Goal: Information Seeking & Learning: Learn about a topic

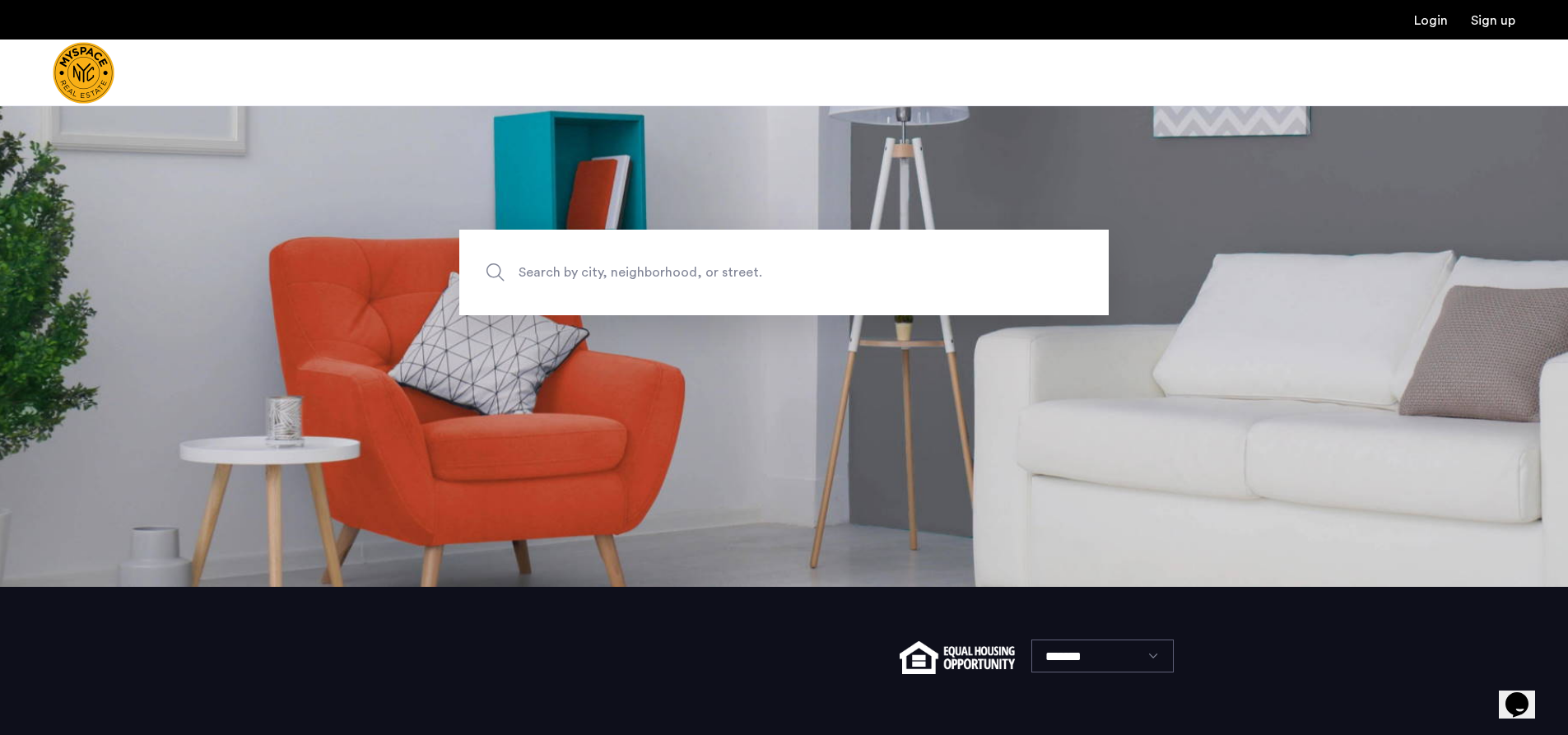
scroll to position [75, 0]
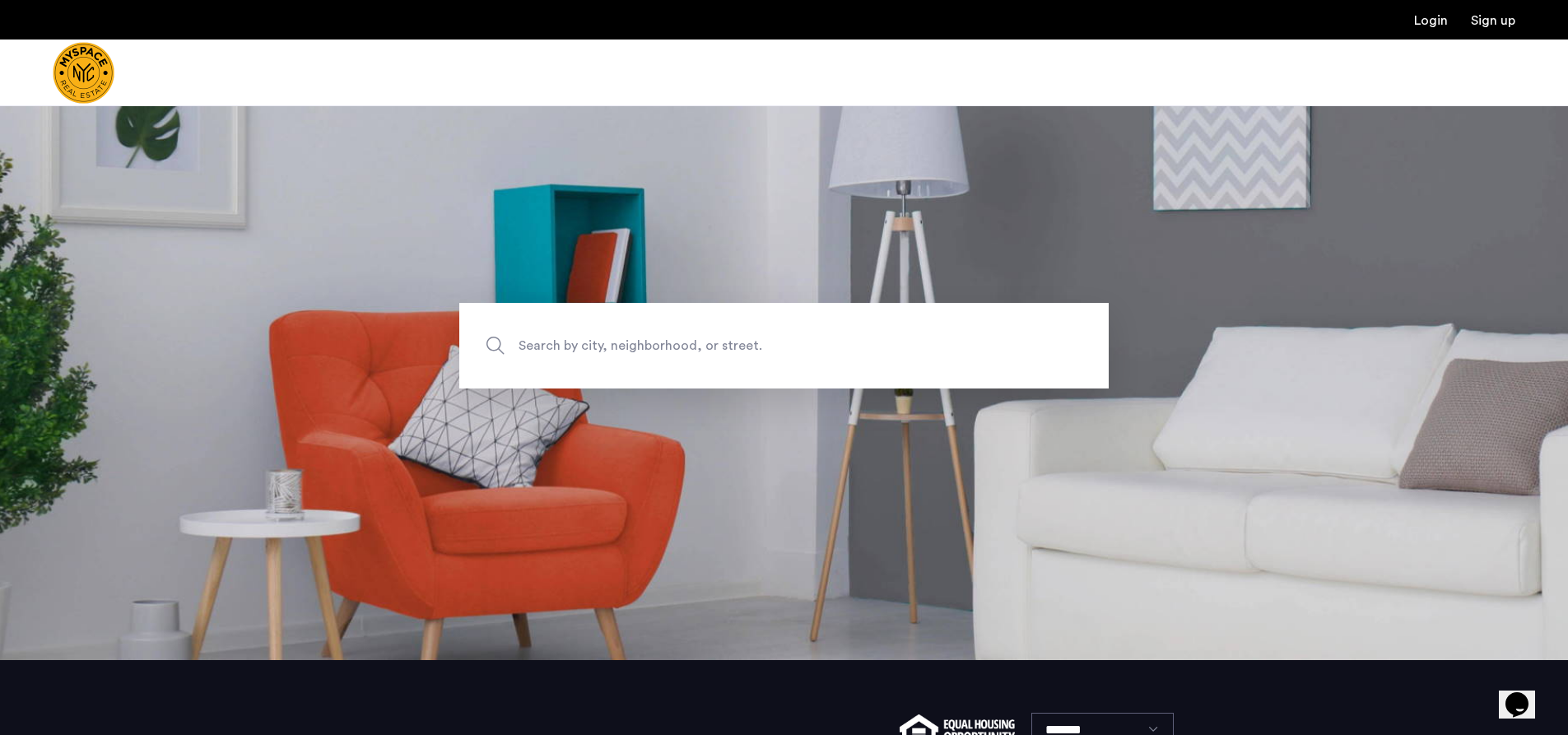
click at [721, 352] on span "Search by city, neighborhood, or street." at bounding box center [745, 345] width 454 height 23
click at [721, 352] on input "Search by city, neighborhood, or street." at bounding box center [784, 345] width 649 height 85
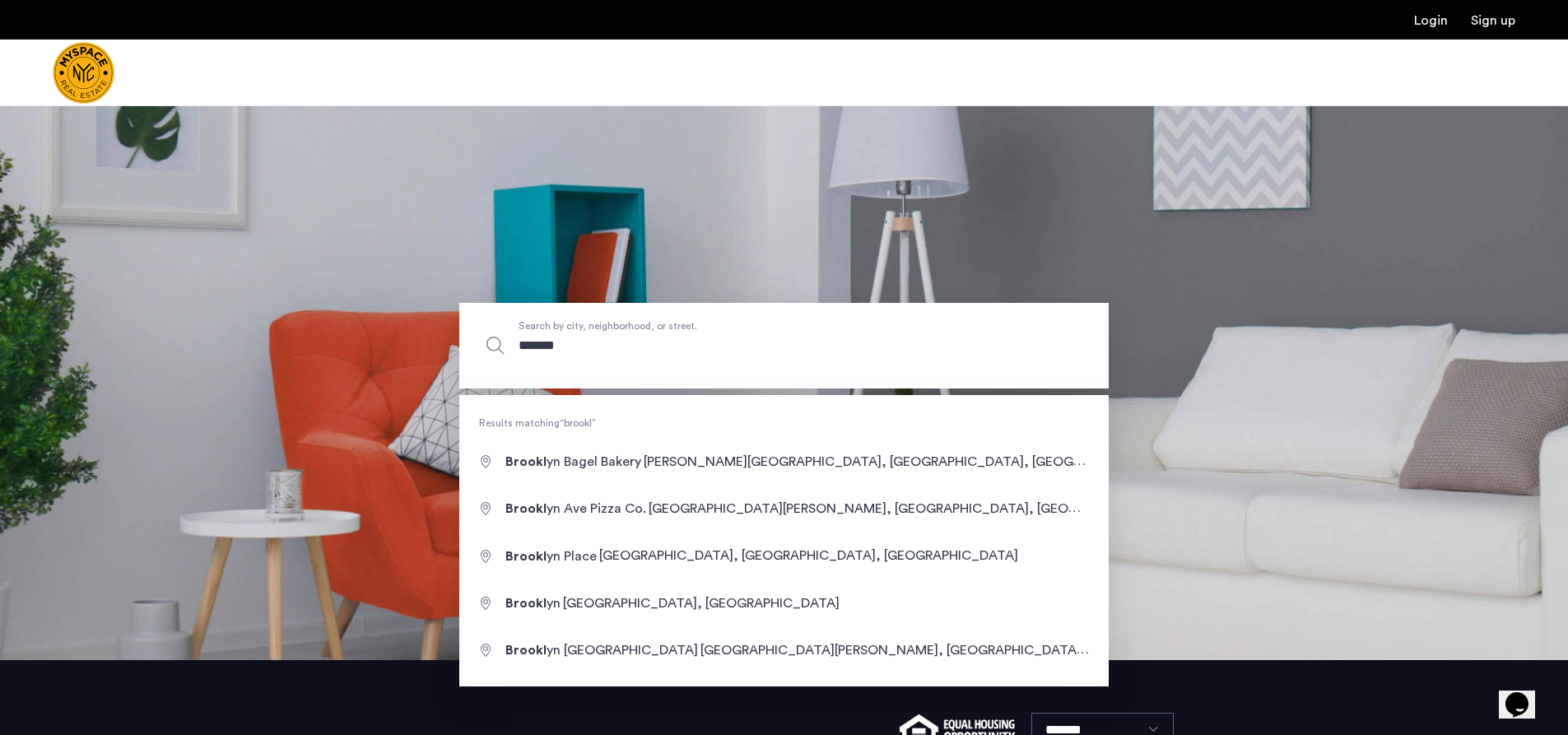
type input "********"
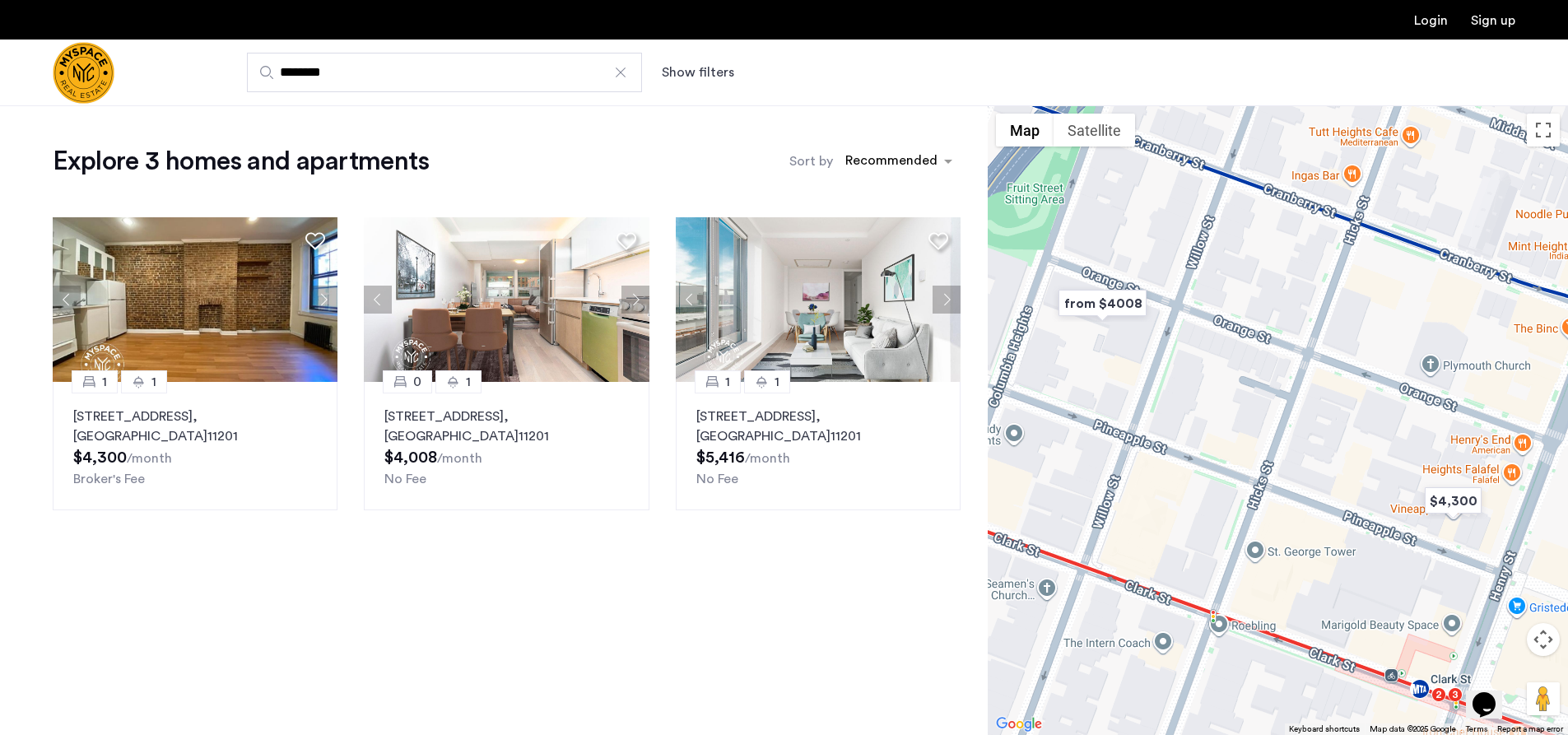
click at [615, 67] on div at bounding box center [620, 73] width 16 height 16
click at [615, 67] on input "********" at bounding box center [444, 73] width 395 height 40
click at [632, 64] on input "Search by city, neighborhood, or street." at bounding box center [444, 73] width 395 height 40
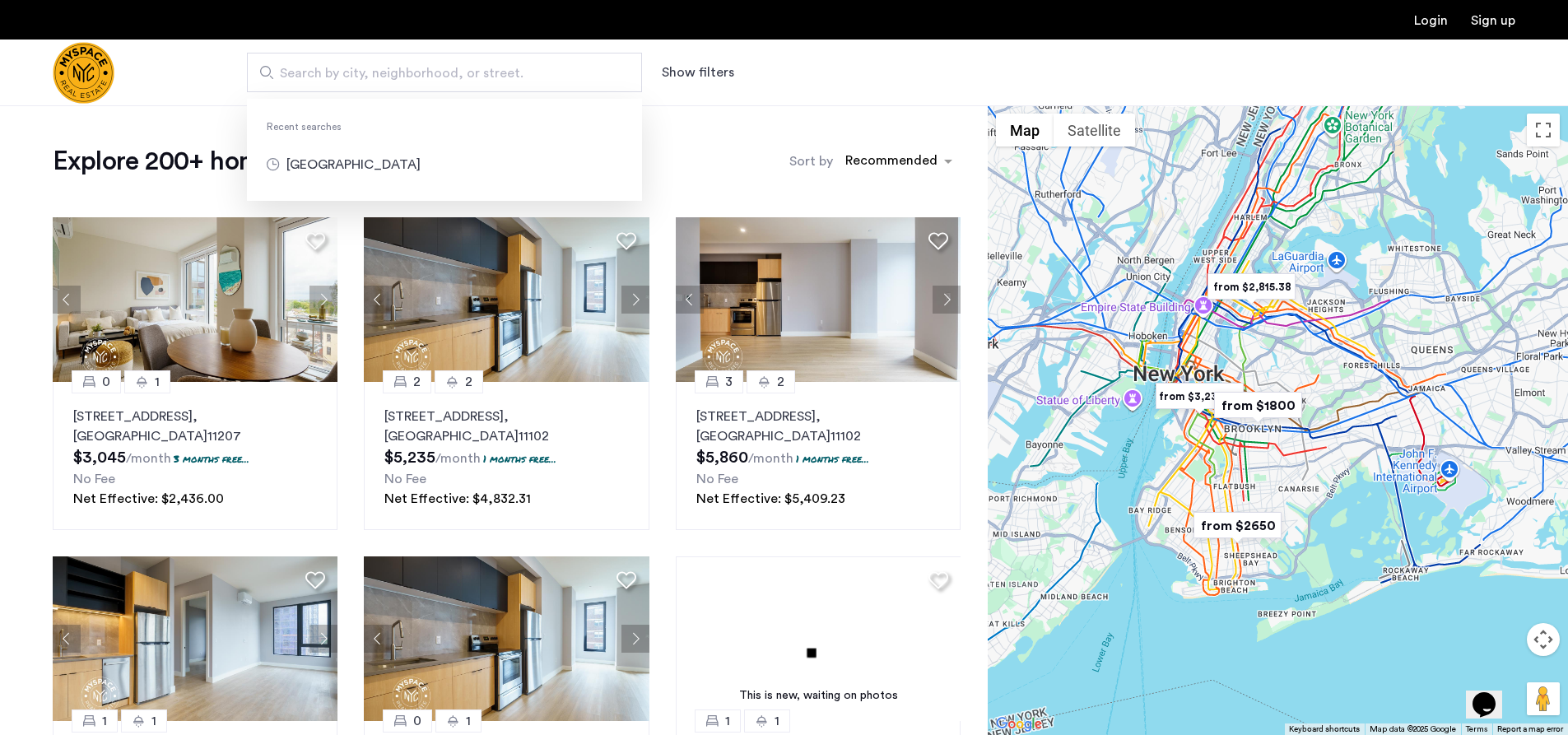
click at [911, 70] on div "Search by city, neighborhood, or street. Recent searches brooklyn Show filters" at bounding box center [864, 73] width 1301 height 40
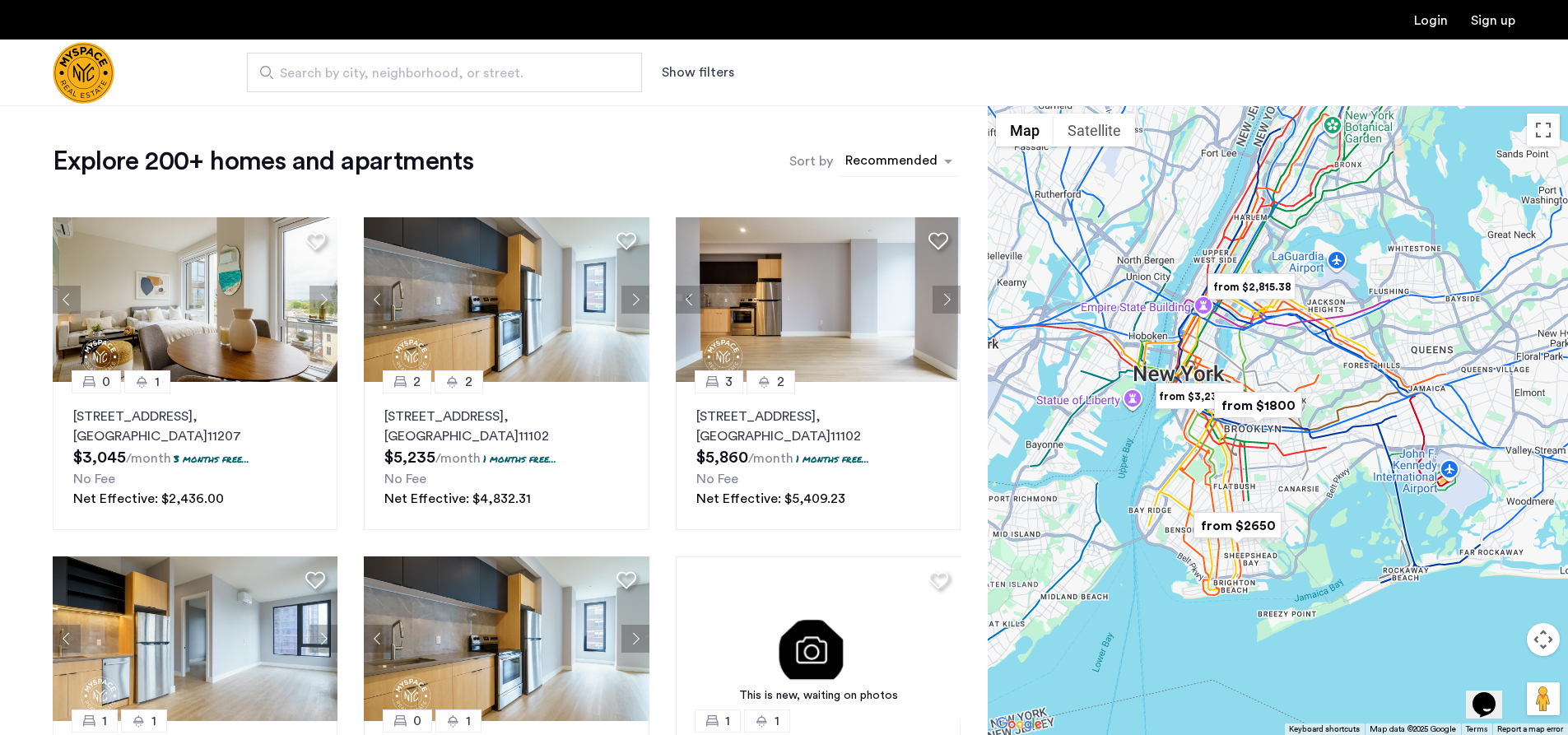
click at [906, 154] on div "sort-apartment" at bounding box center [891, 163] width 97 height 23
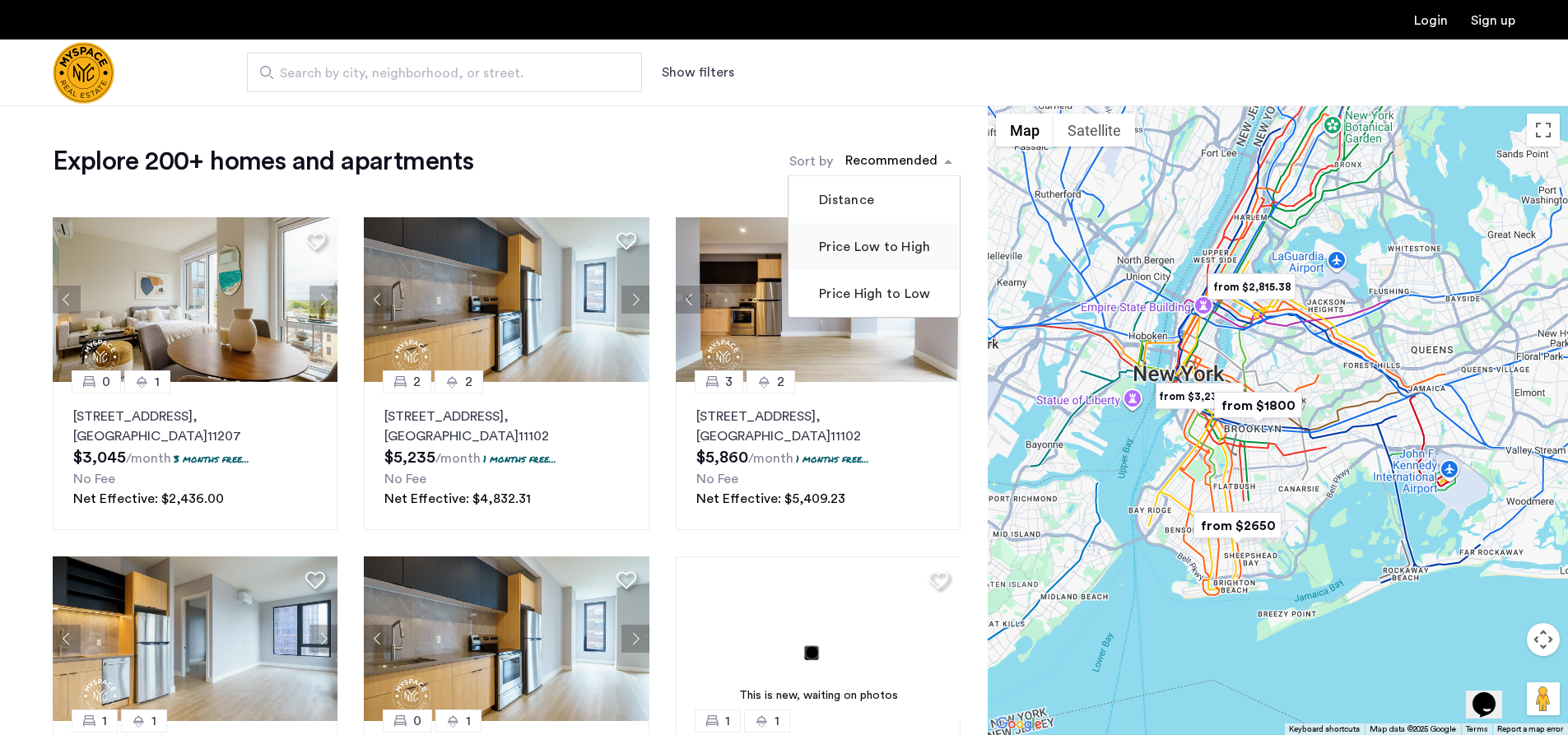
click at [881, 246] on label "Price Low to High" at bounding box center [872, 247] width 114 height 20
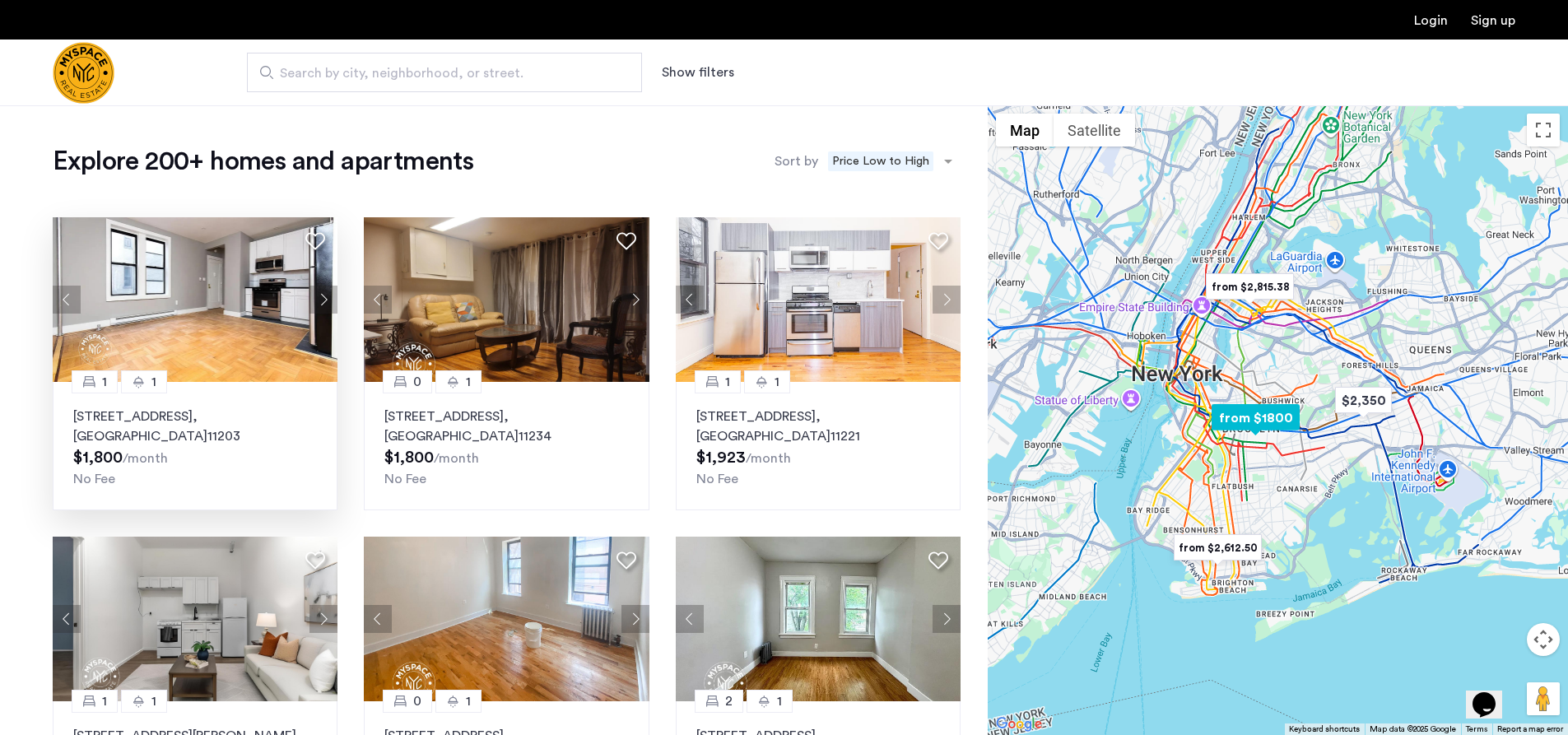
click at [326, 305] on button "Next apartment" at bounding box center [323, 299] width 28 height 28
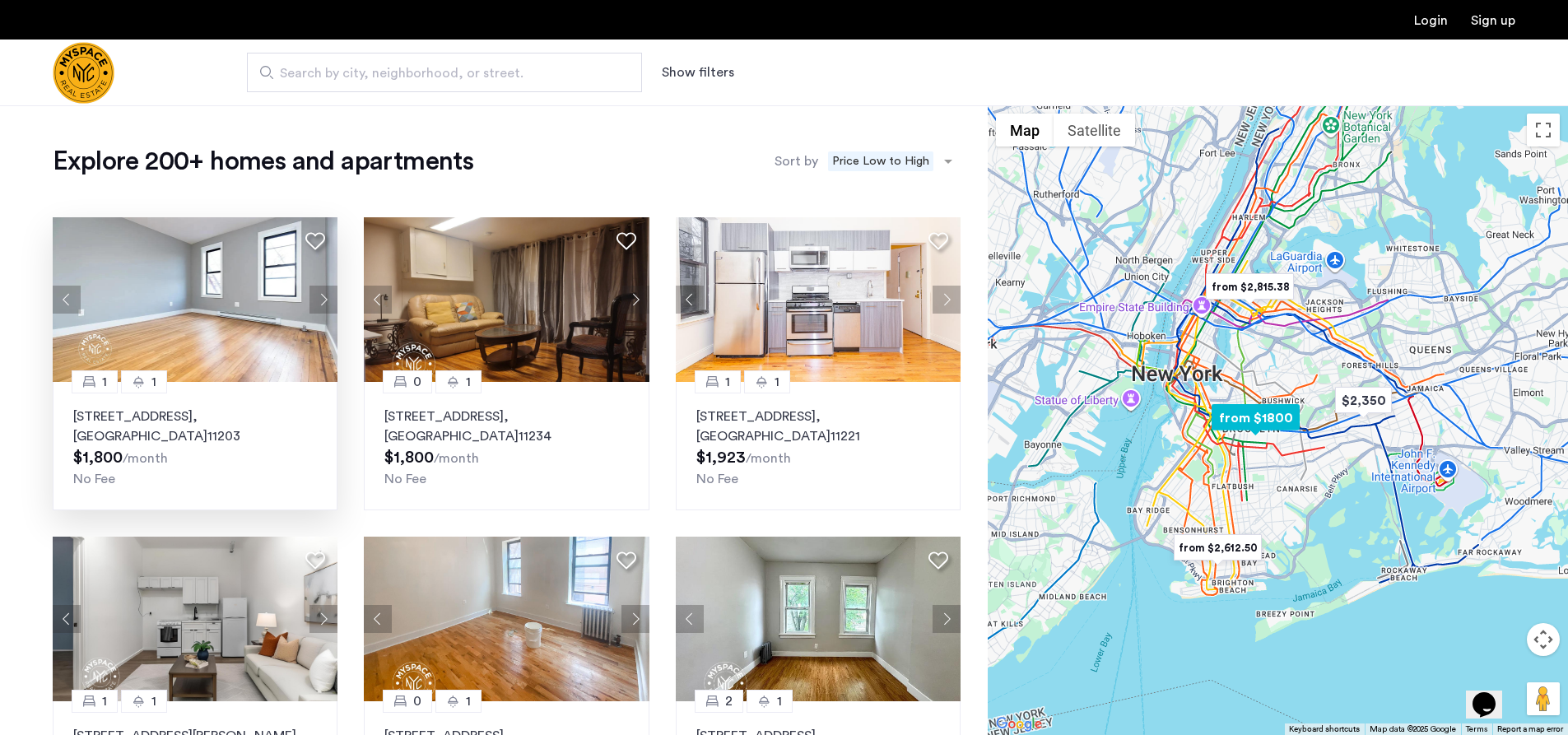
click at [326, 305] on button "Next apartment" at bounding box center [323, 299] width 28 height 28
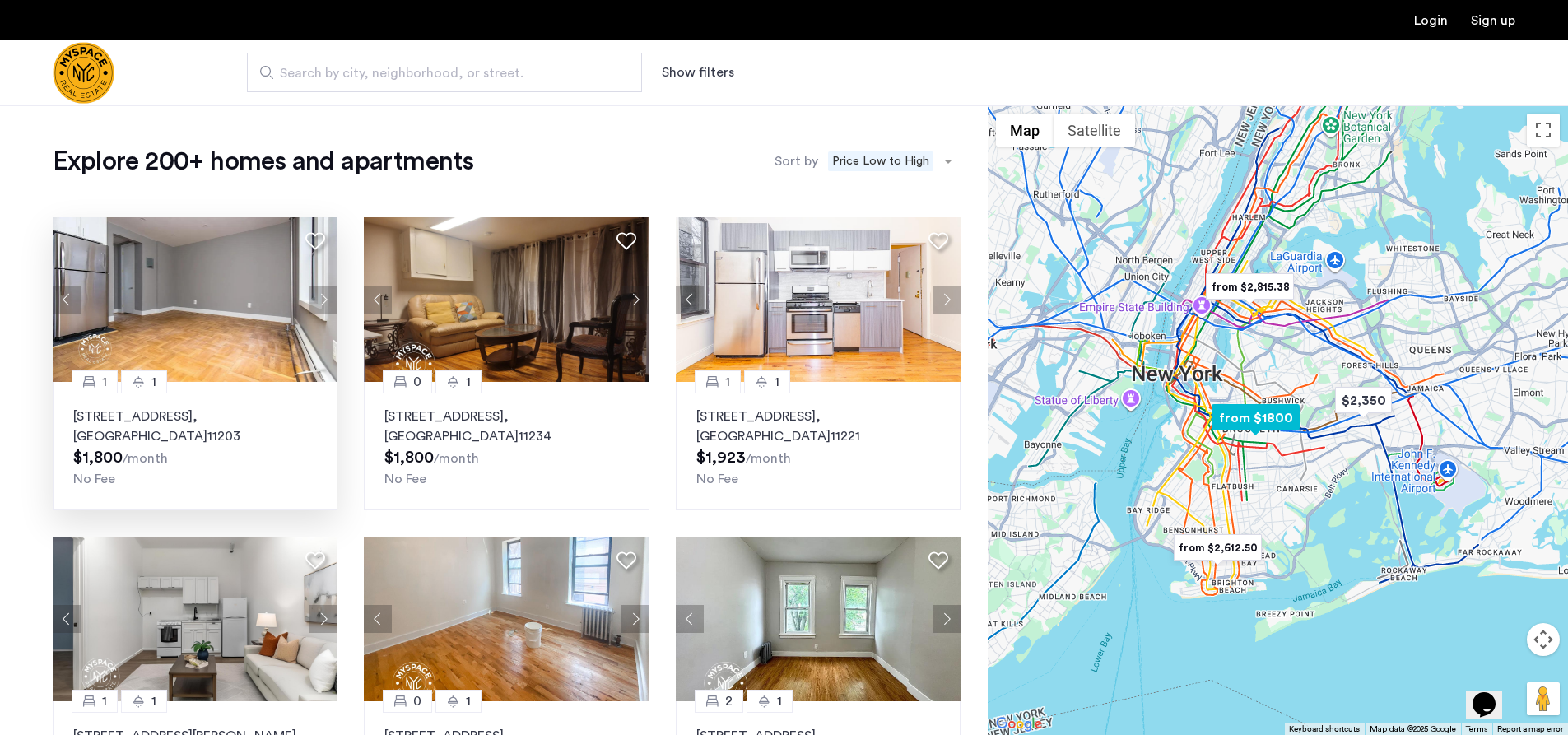
click at [326, 305] on button "Next apartment" at bounding box center [323, 299] width 28 height 28
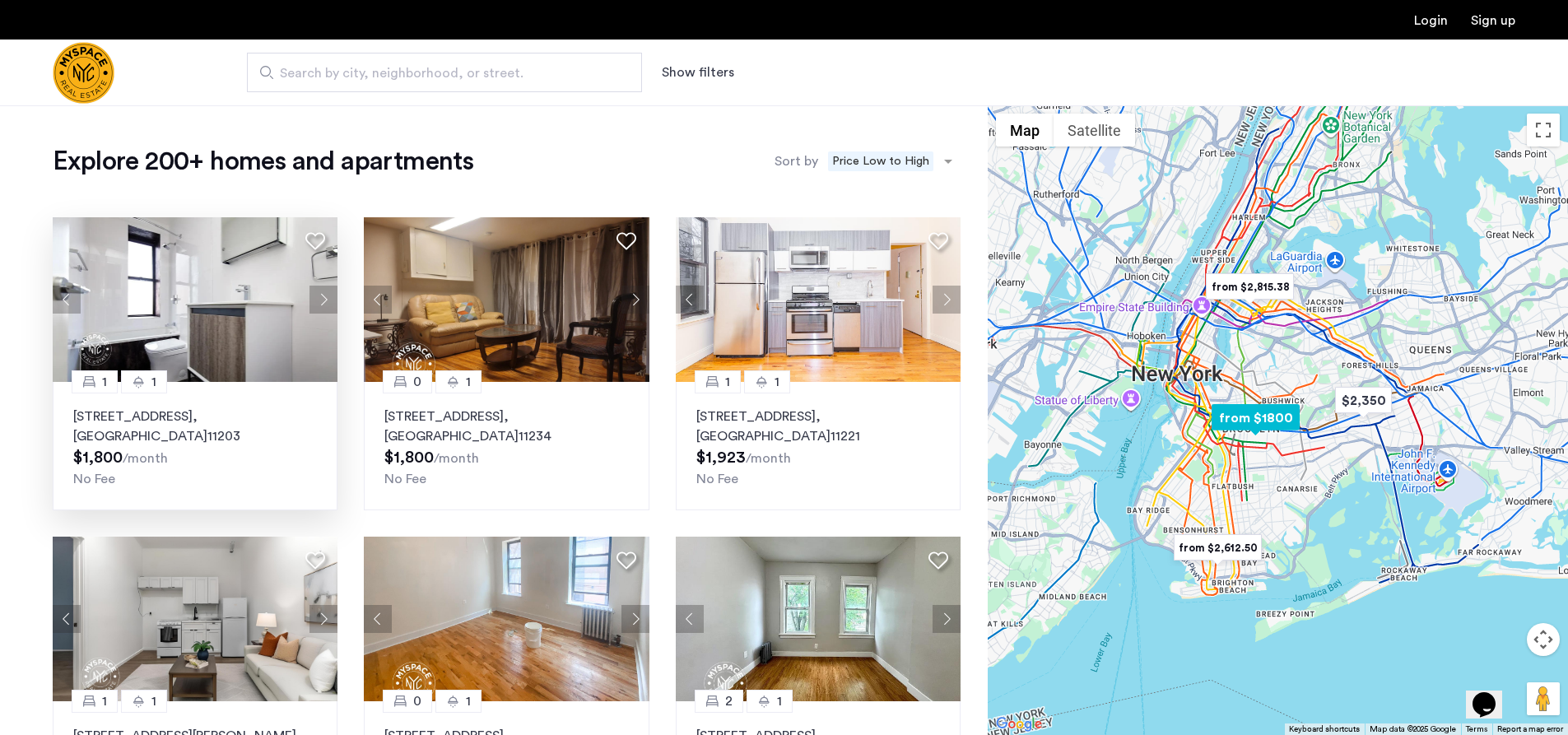
click at [326, 305] on button "Next apartment" at bounding box center [323, 299] width 28 height 28
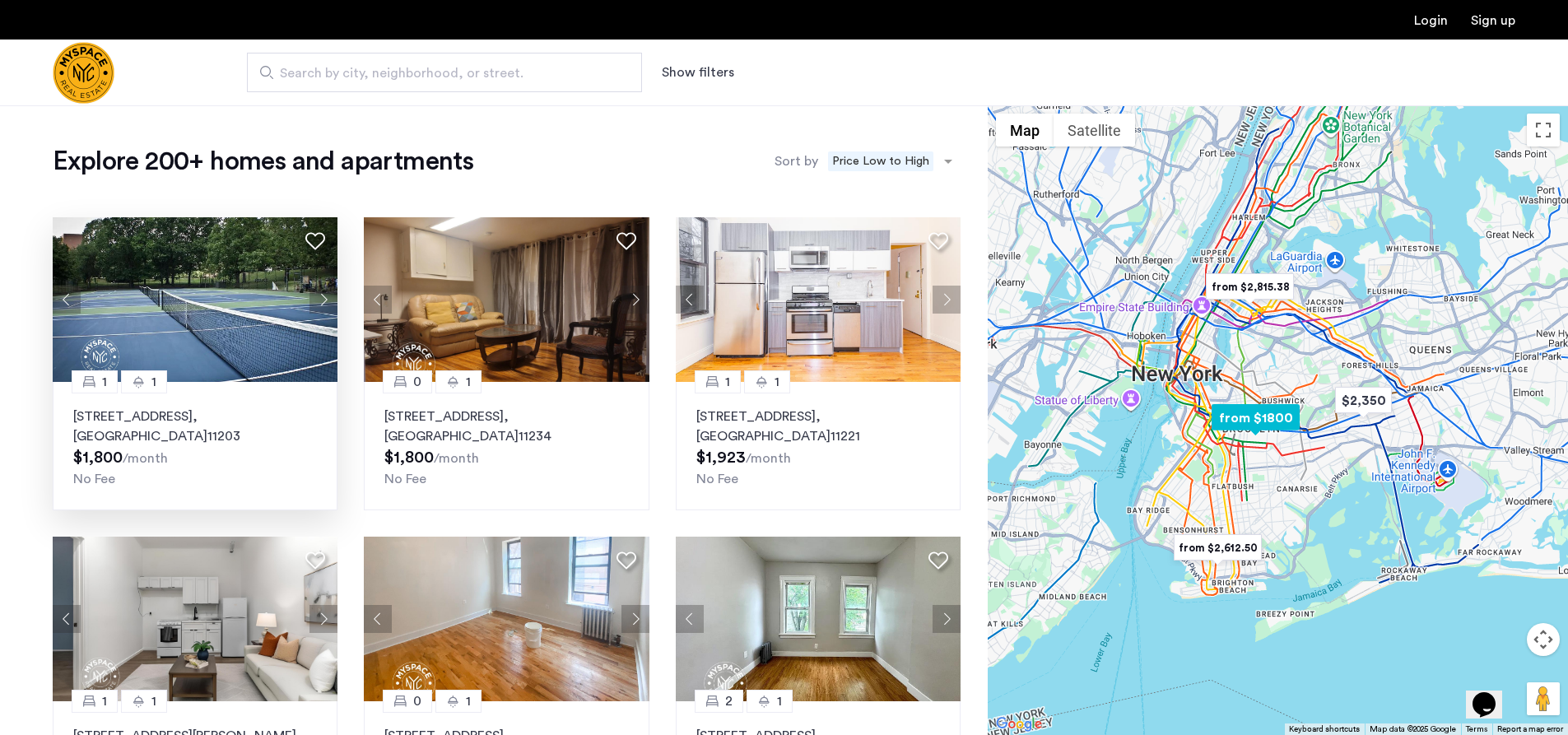
click at [326, 305] on button "Next apartment" at bounding box center [323, 299] width 28 height 28
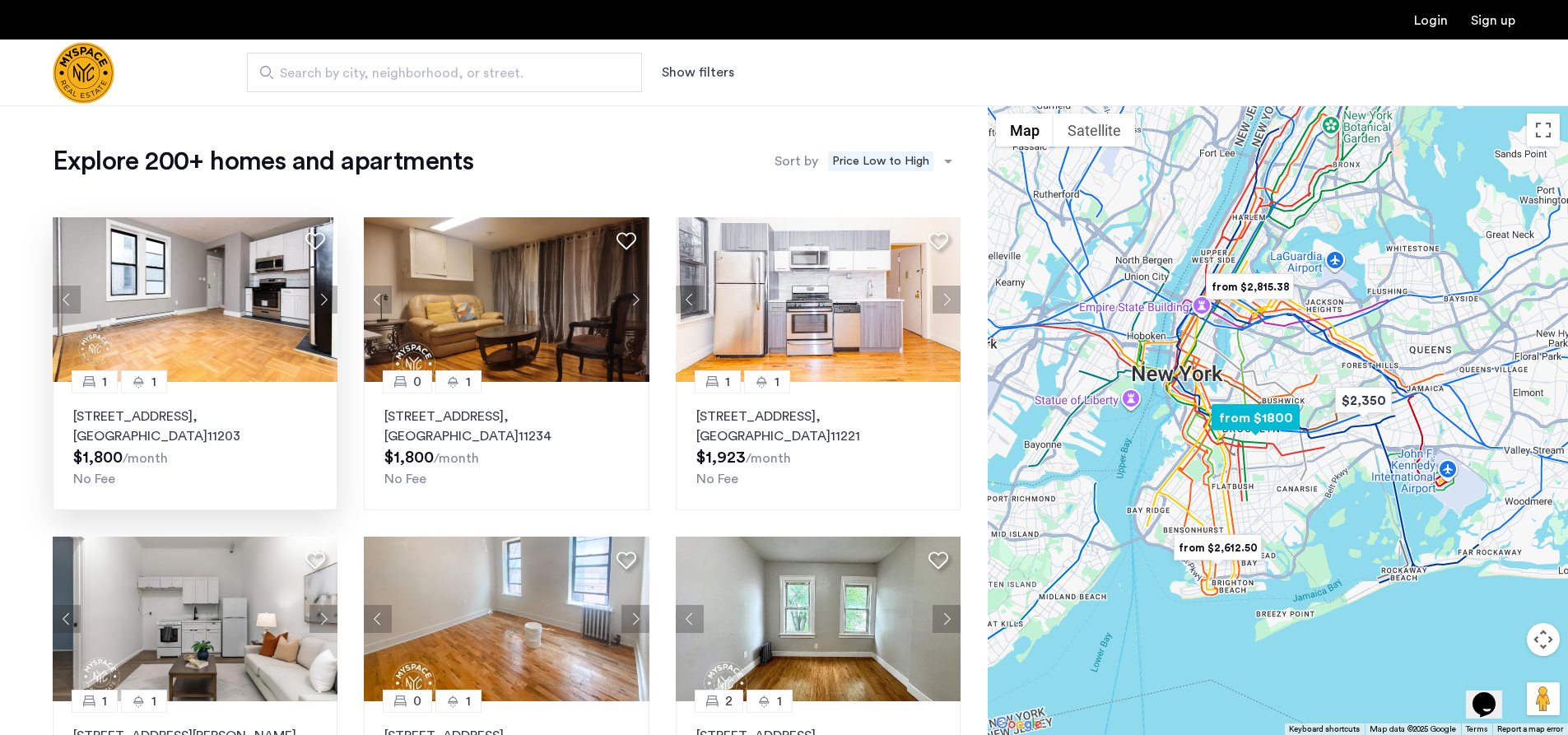
click at [326, 305] on button "Next apartment" at bounding box center [323, 299] width 28 height 28
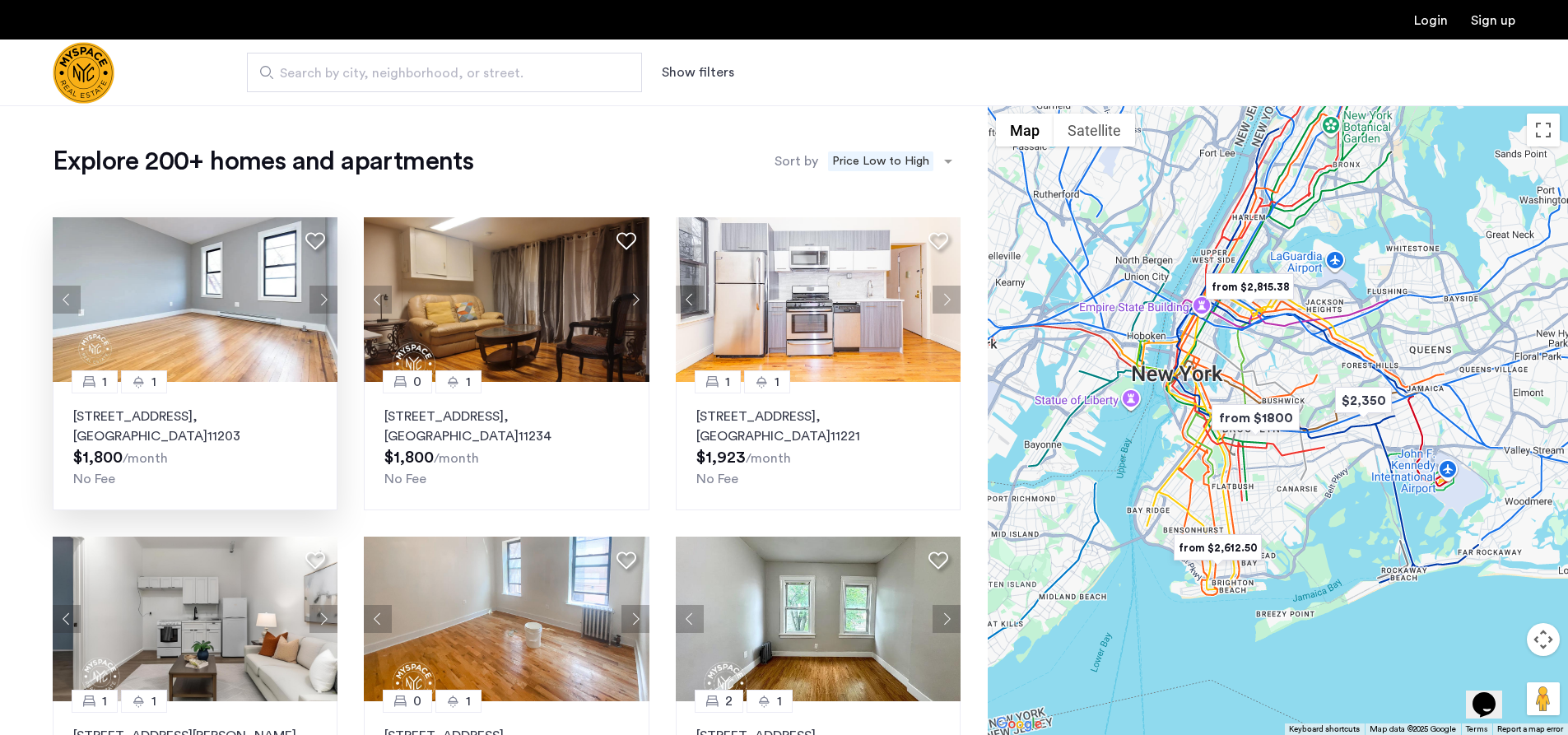
click at [711, 68] on button "Show filters" at bounding box center [698, 73] width 73 height 20
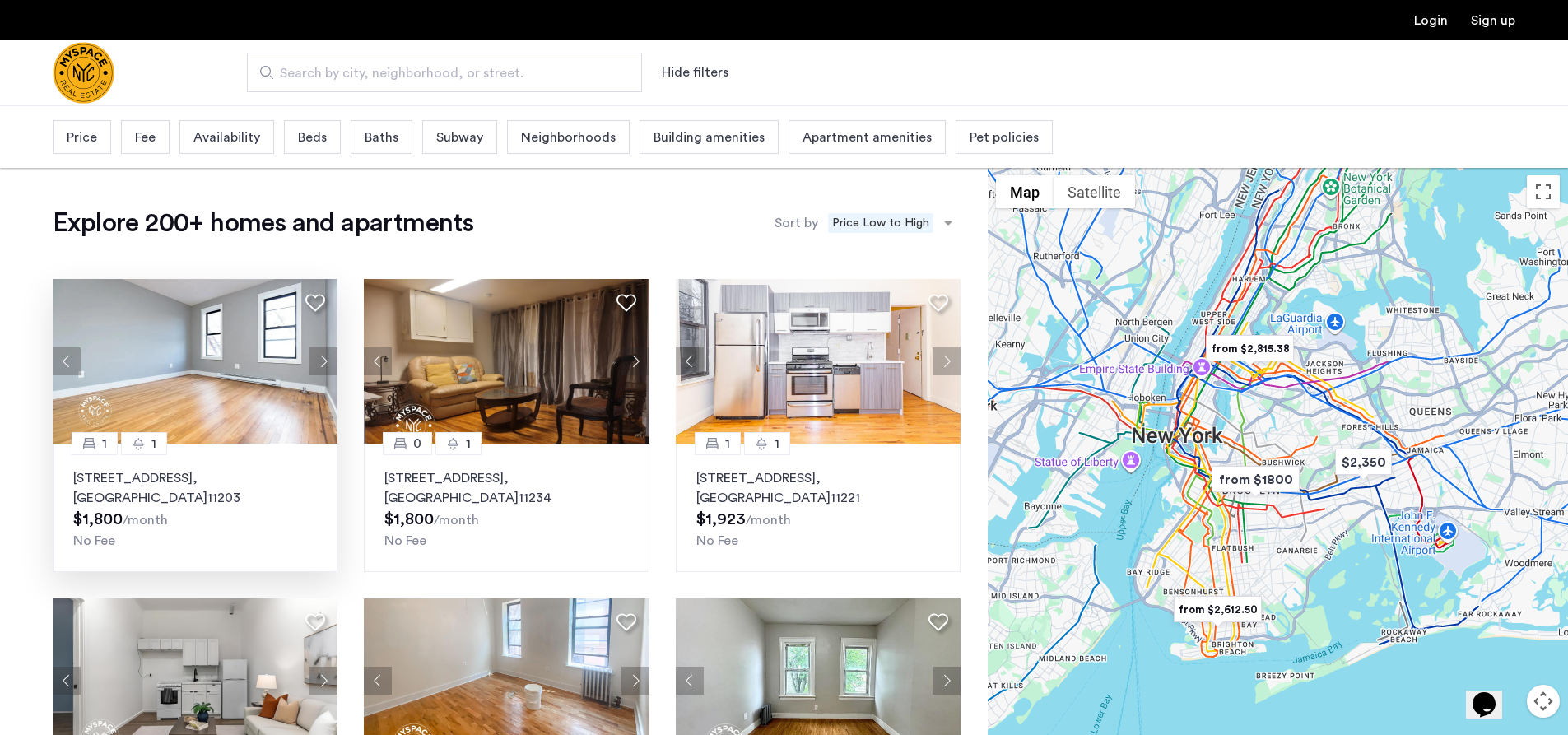
click at [328, 136] on div "Beds" at bounding box center [312, 137] width 57 height 34
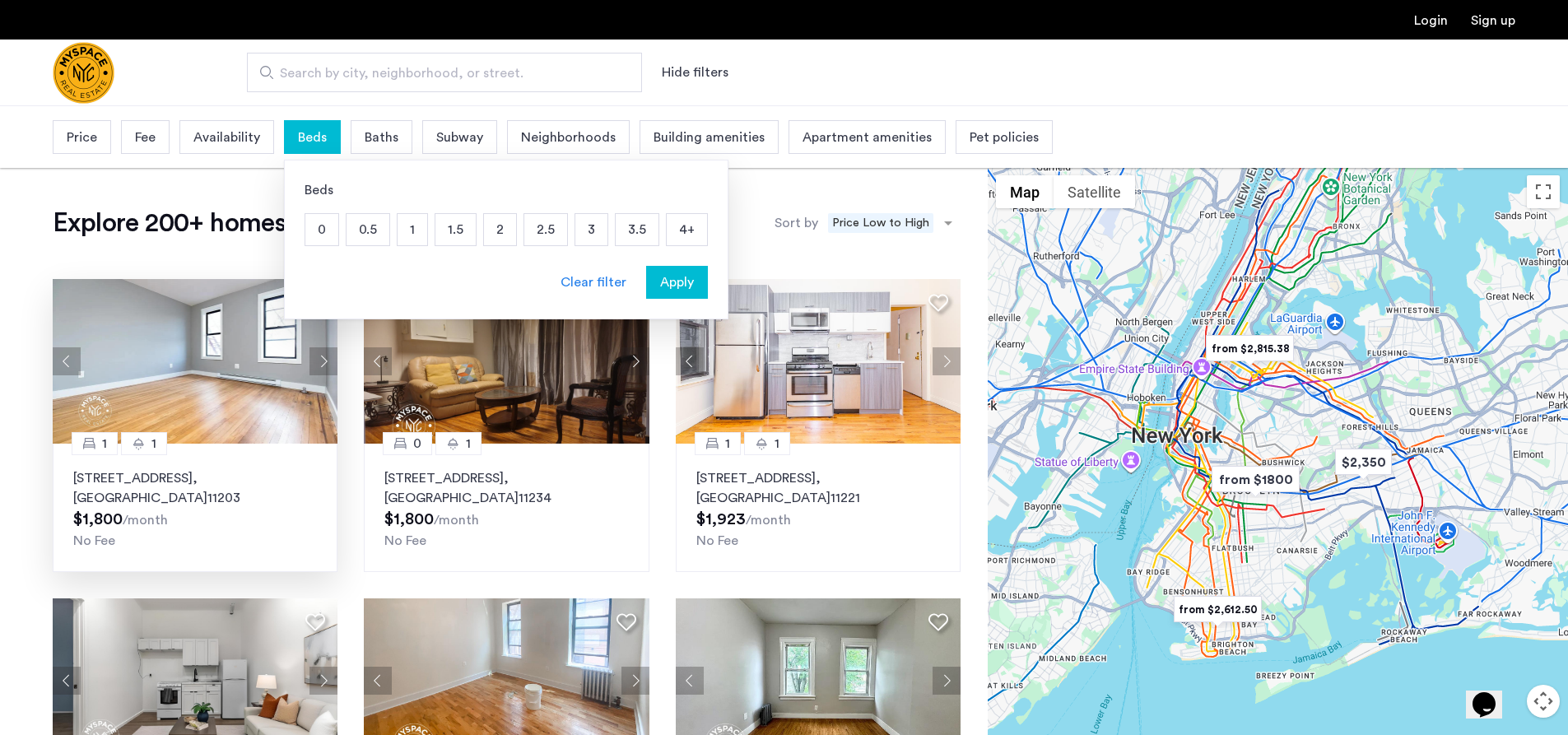
click at [408, 235] on p "1" at bounding box center [412, 229] width 30 height 31
click at [695, 272] on div "Apply" at bounding box center [677, 282] width 52 height 20
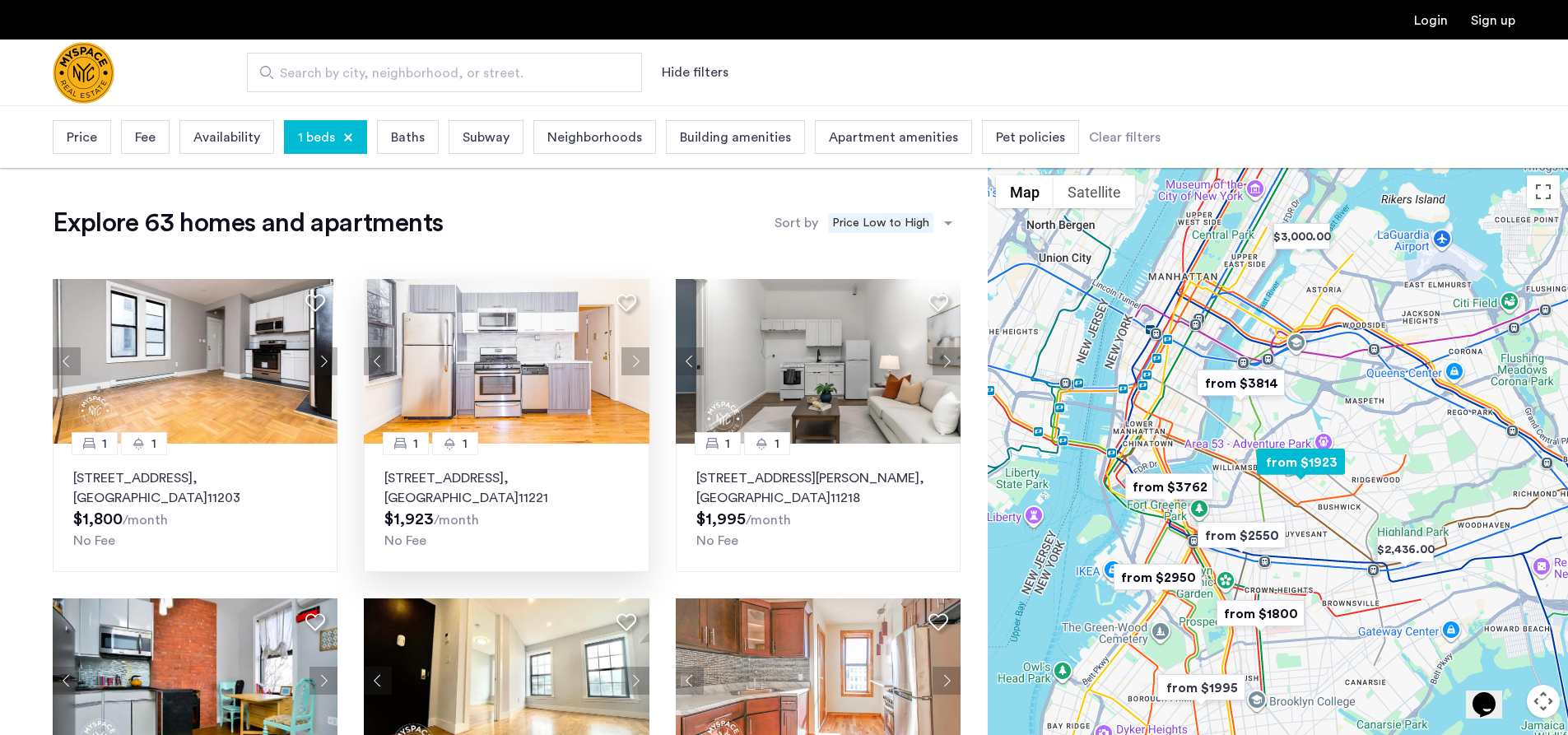
click at [639, 354] on button "Next apartment" at bounding box center [635, 361] width 28 height 28
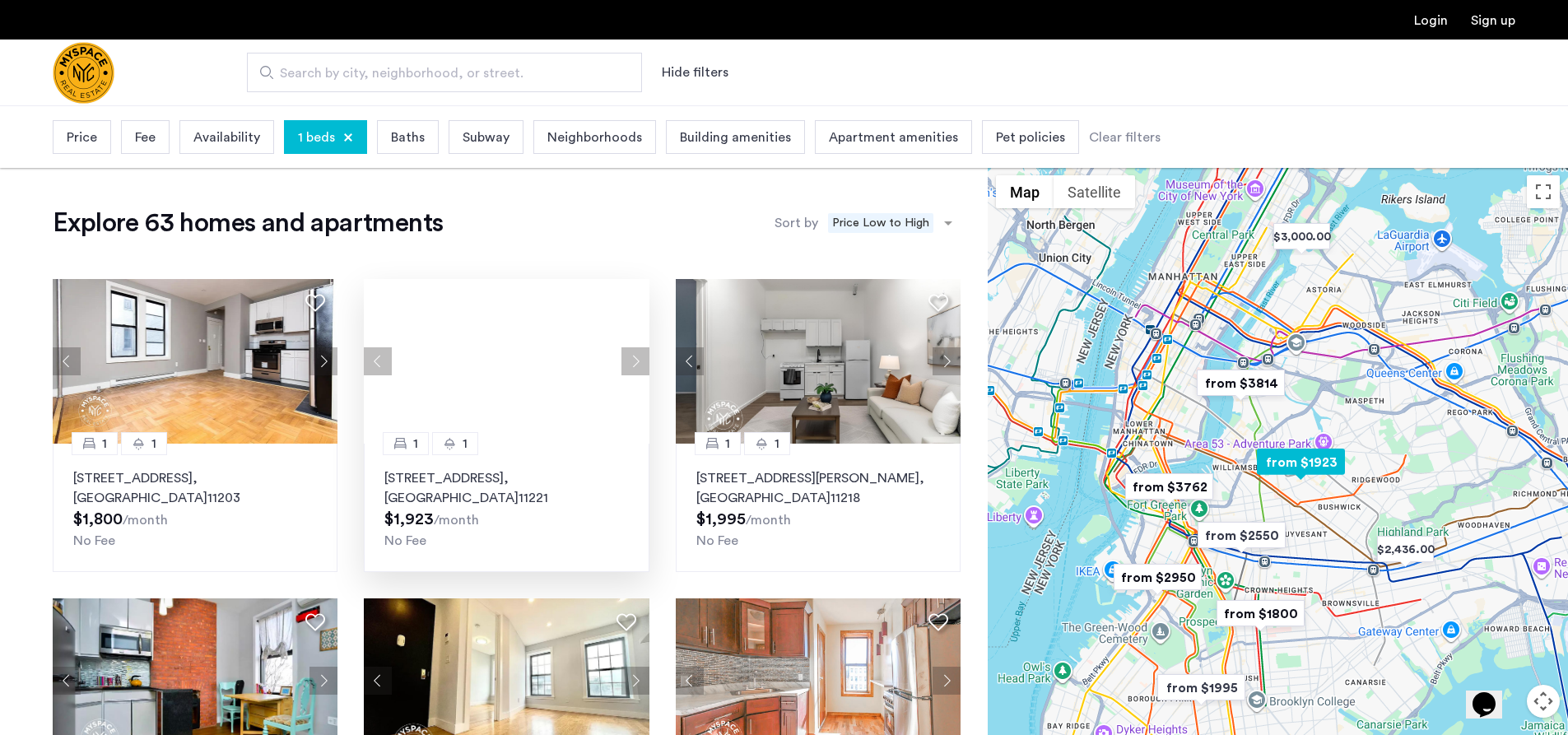
click at [639, 354] on button "Next apartment" at bounding box center [635, 361] width 28 height 28
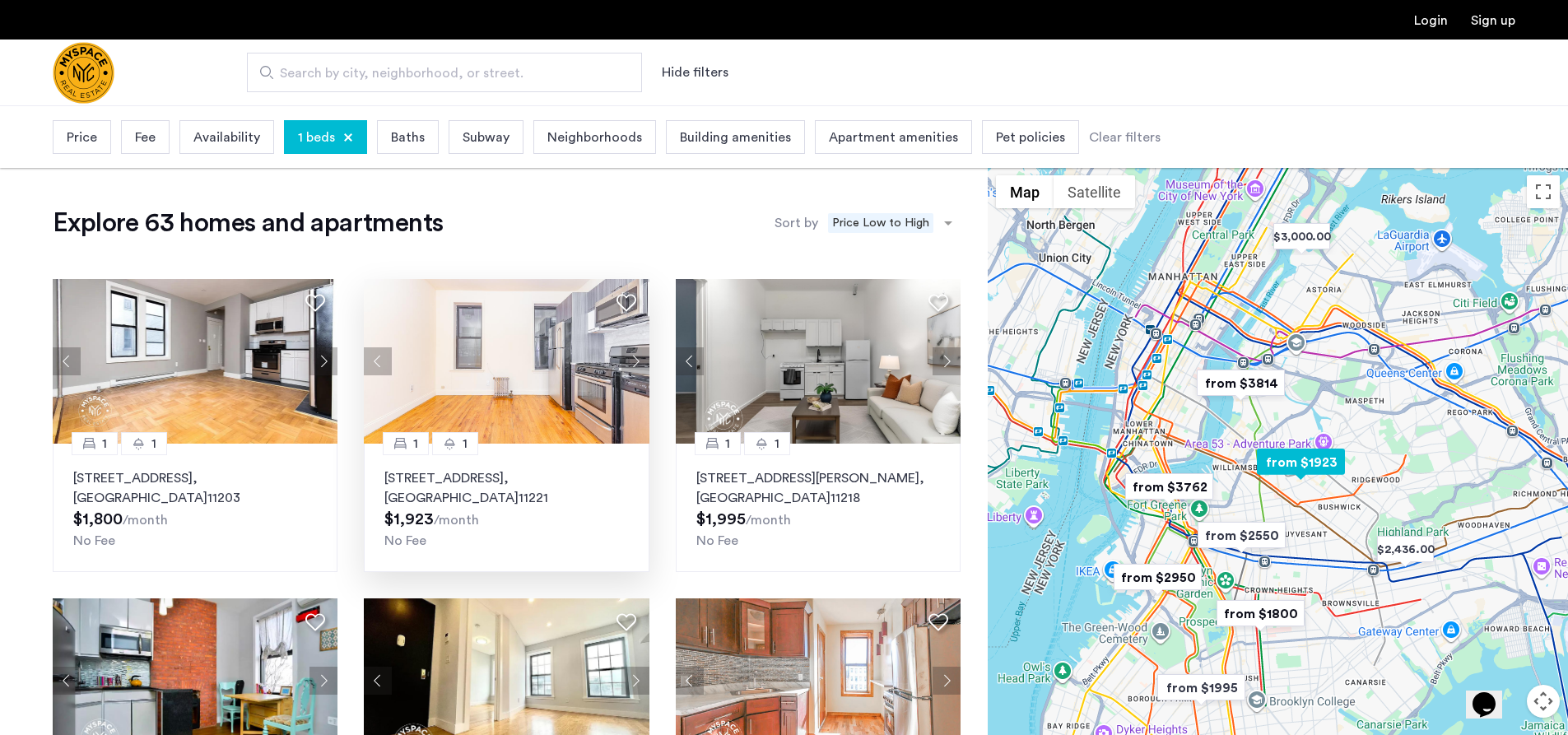
click at [639, 354] on button "Next apartment" at bounding box center [635, 361] width 28 height 28
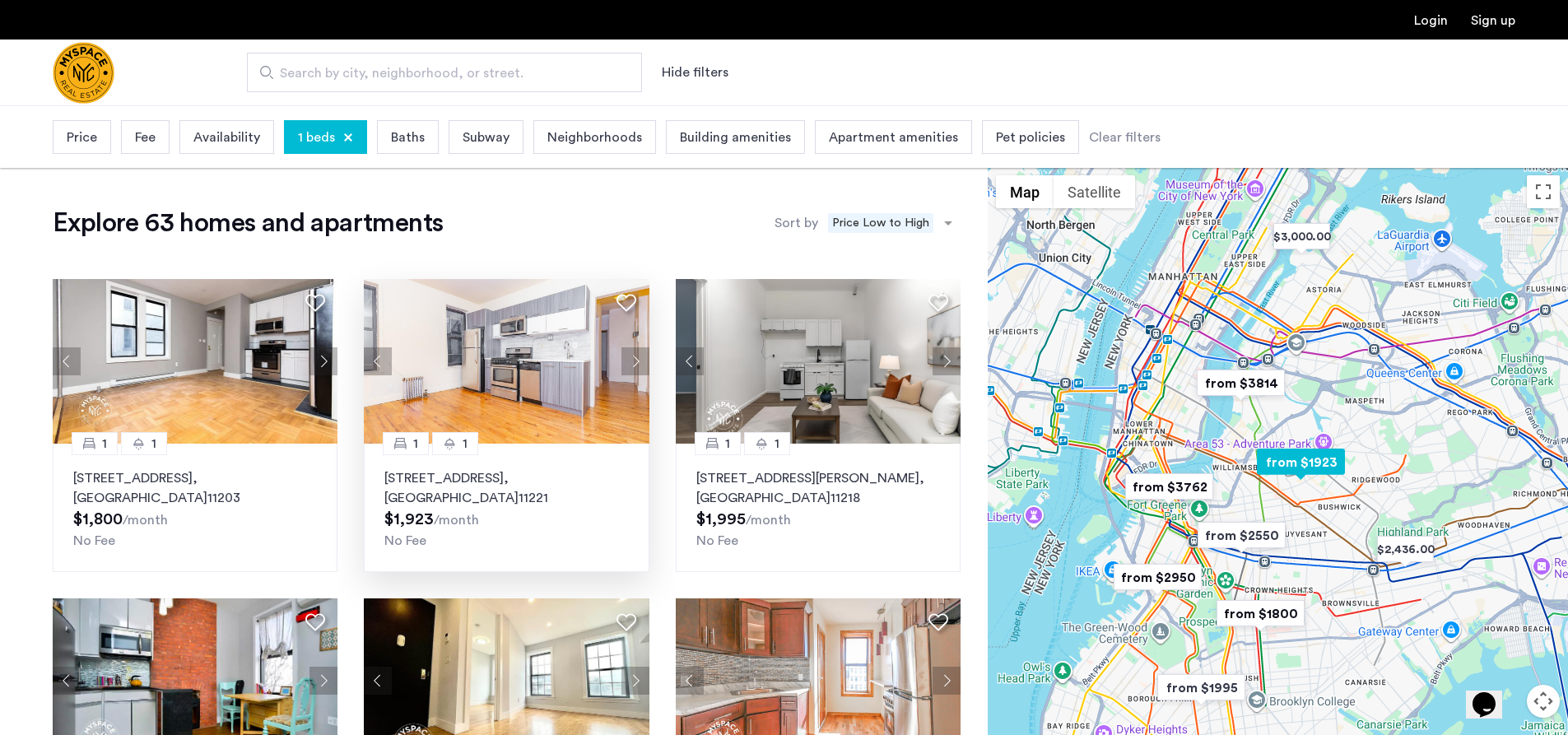
click at [639, 354] on button "Next apartment" at bounding box center [635, 361] width 28 height 28
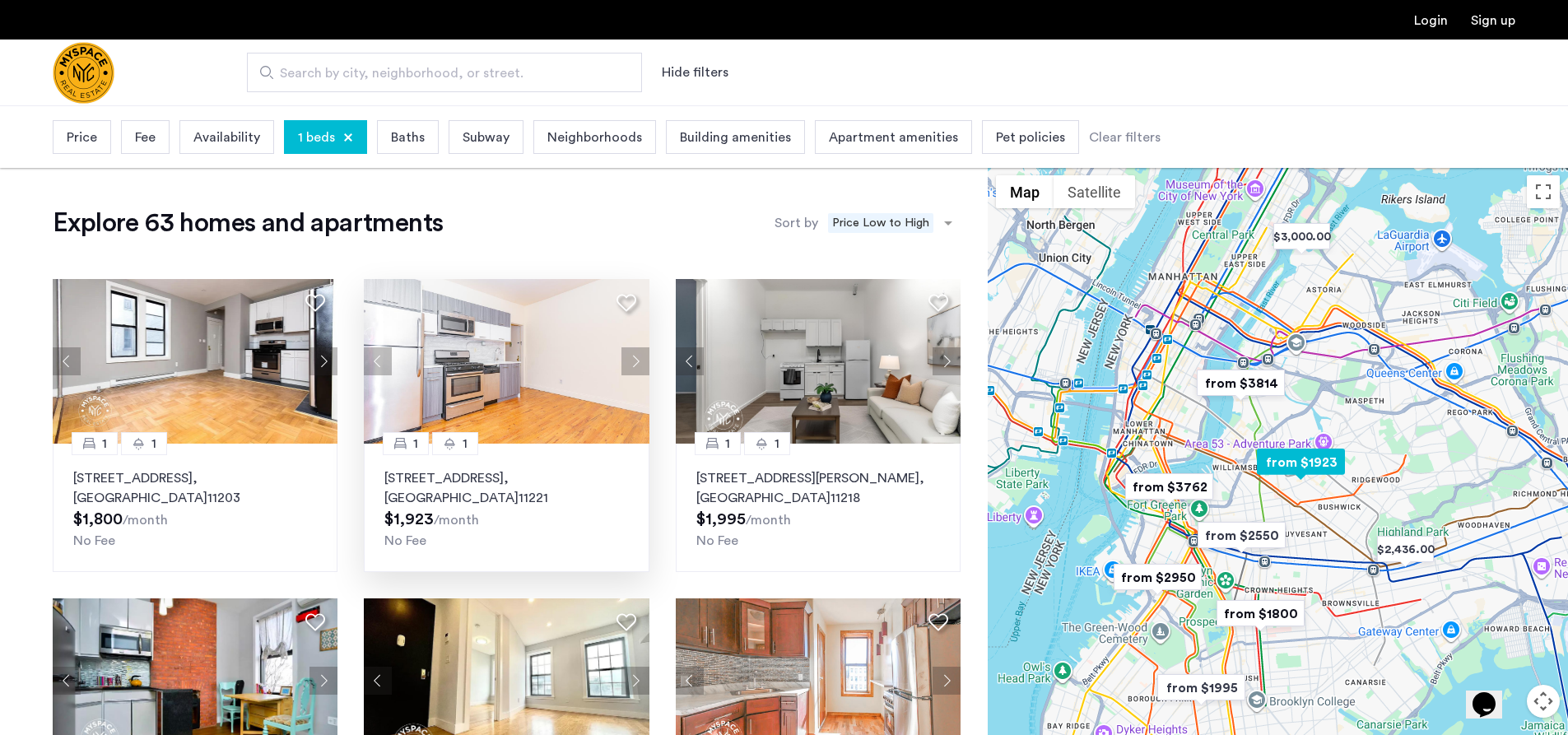
click at [639, 354] on button "Next apartment" at bounding box center [635, 361] width 28 height 28
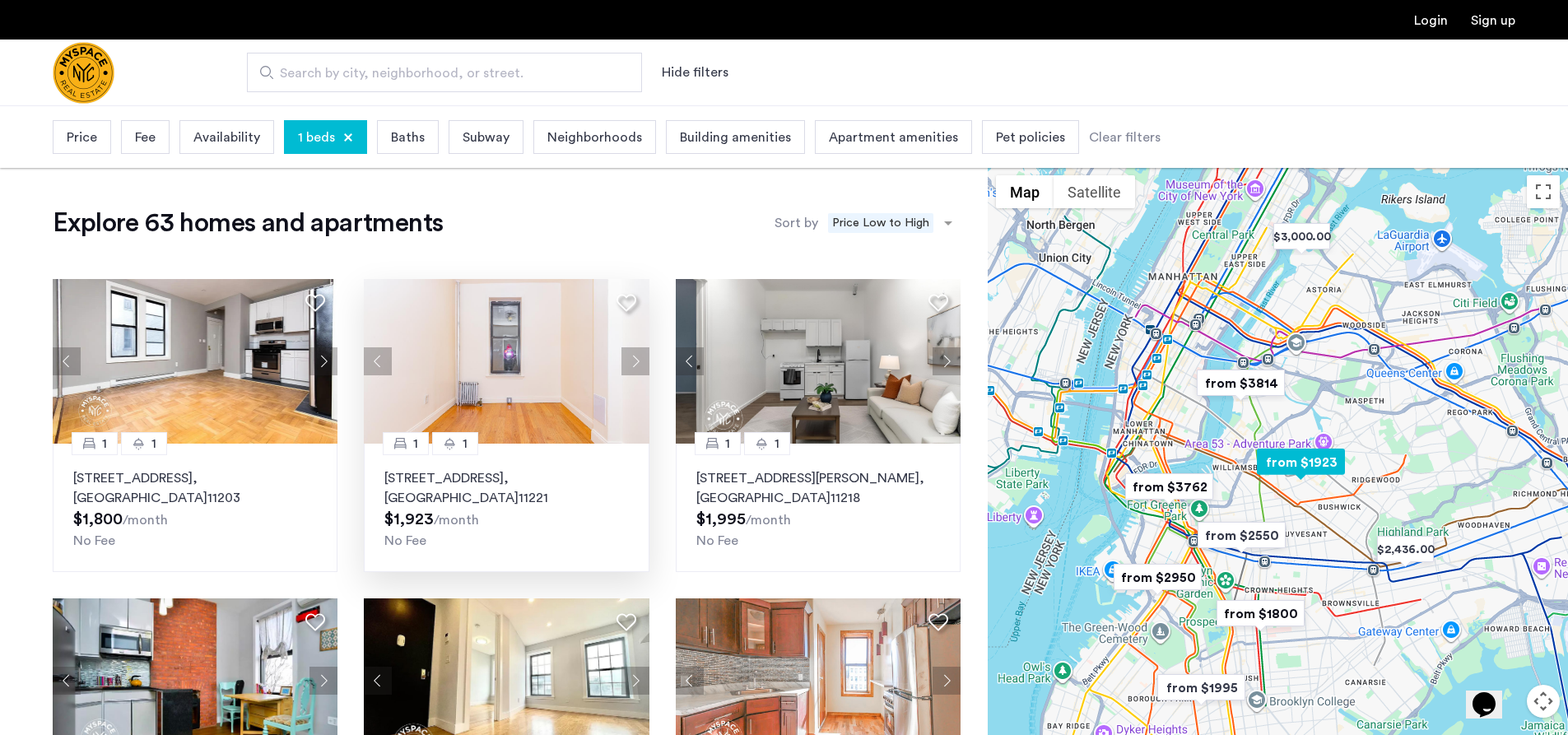
click at [639, 354] on button "Next apartment" at bounding box center [635, 361] width 28 height 28
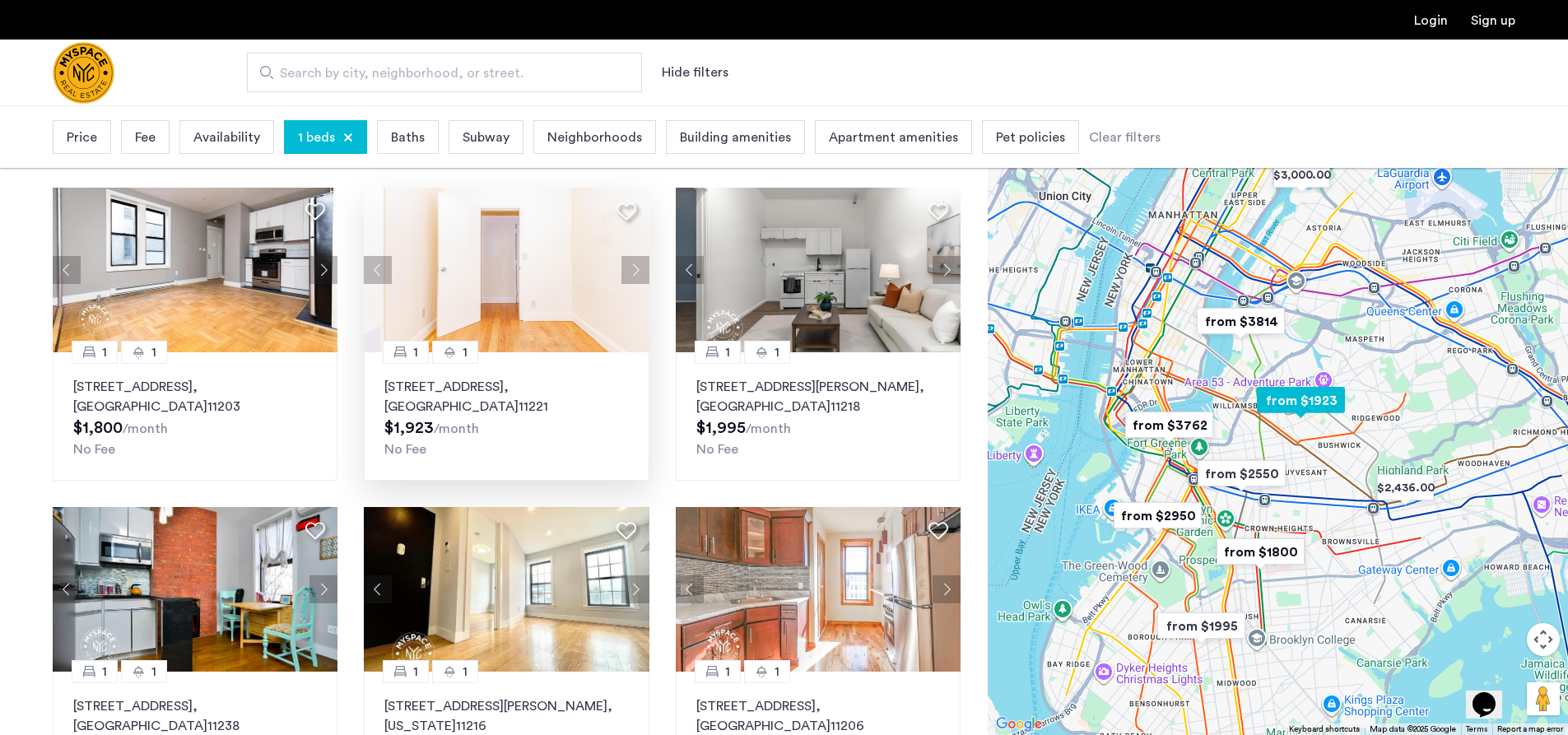
scroll to position [329, 0]
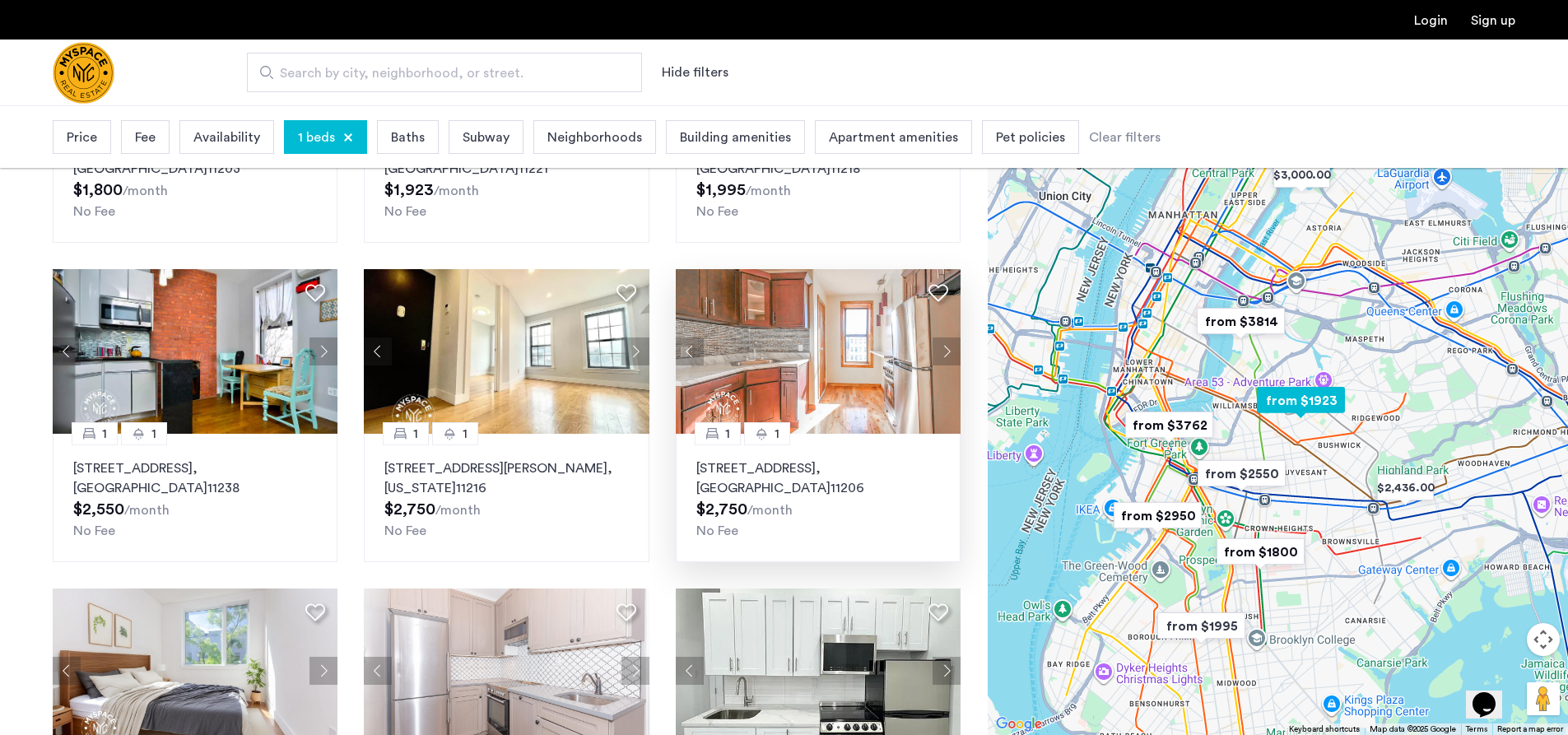
click at [944, 352] on button "Next apartment" at bounding box center [946, 351] width 28 height 28
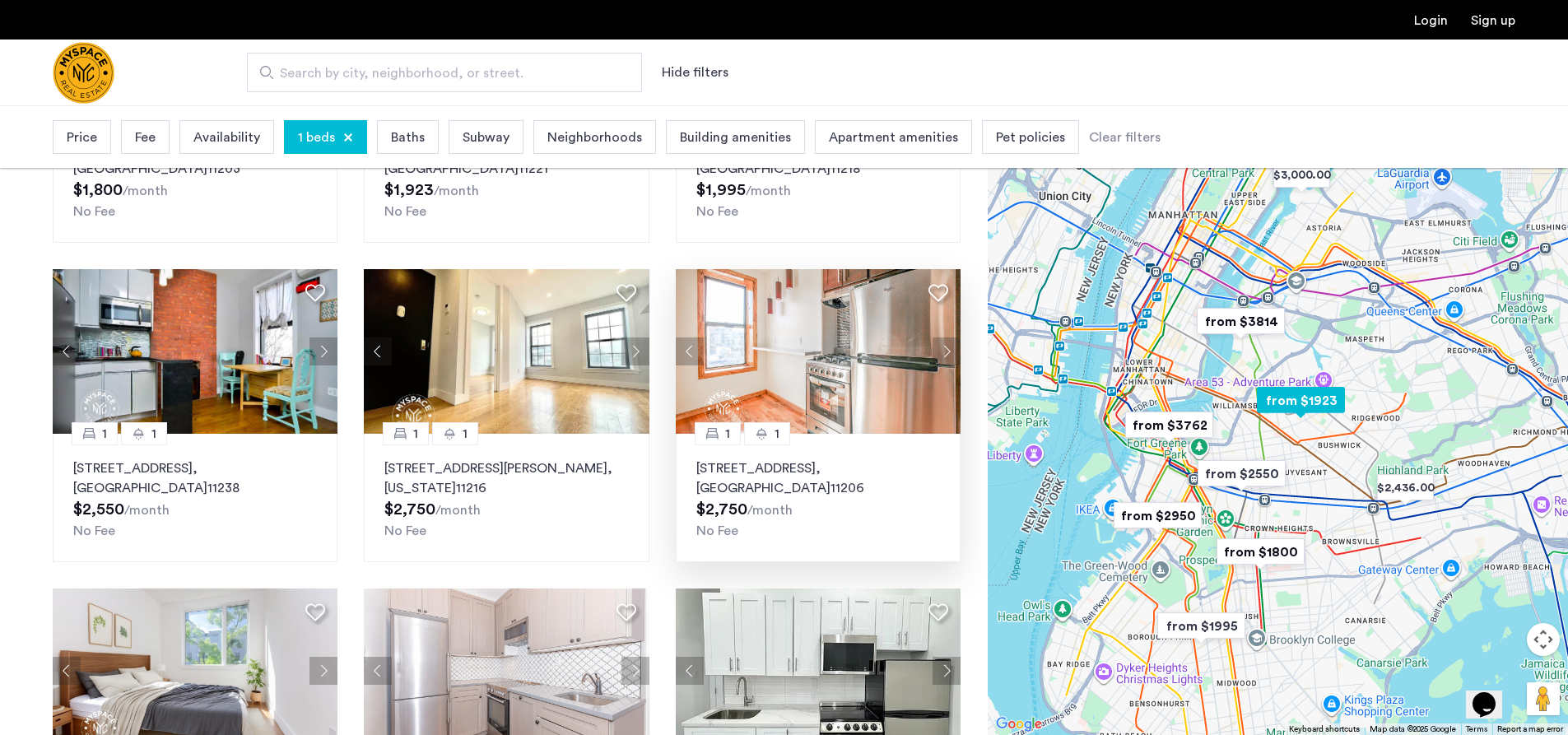
click at [944, 352] on button "Next apartment" at bounding box center [946, 351] width 28 height 28
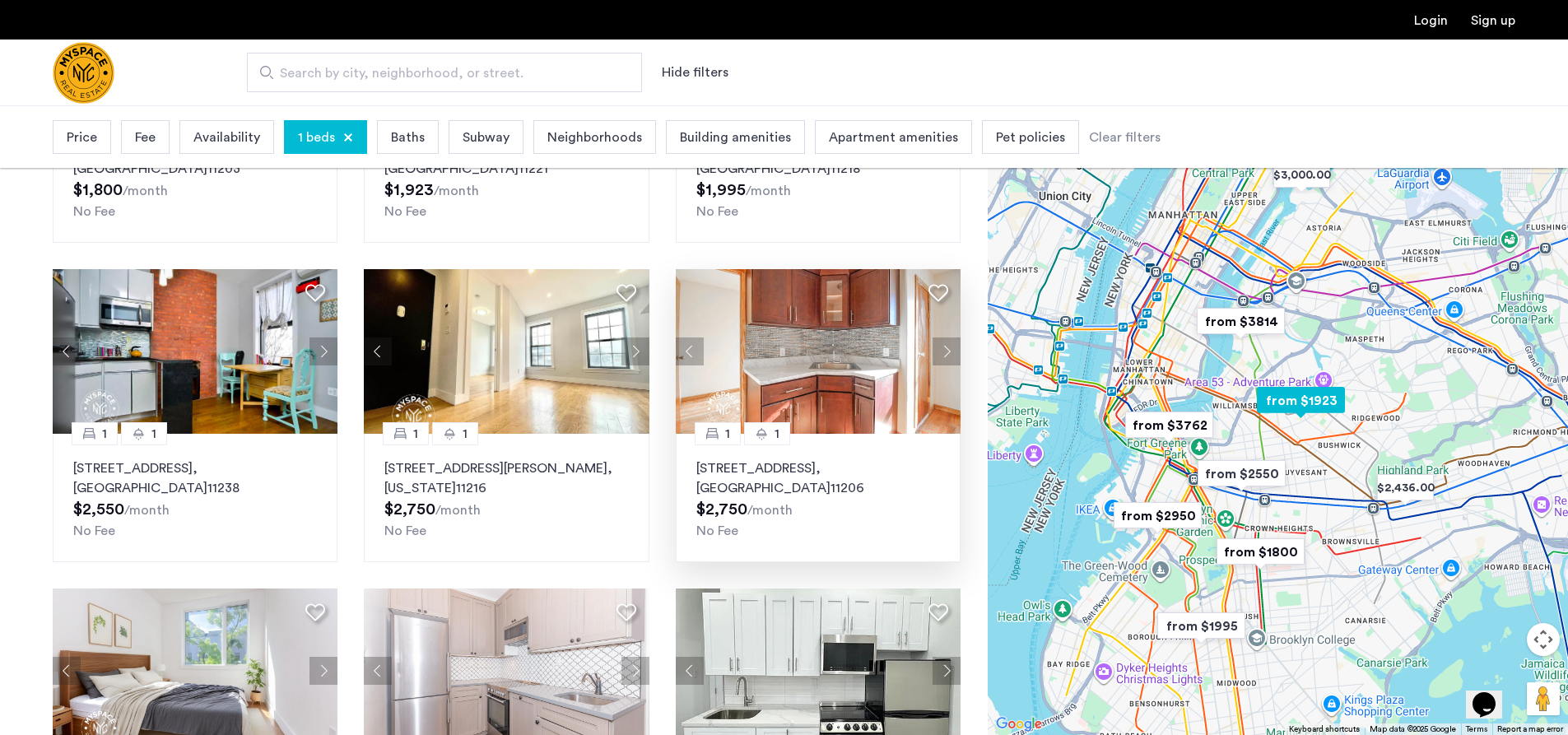
click at [944, 352] on button "Next apartment" at bounding box center [946, 351] width 28 height 28
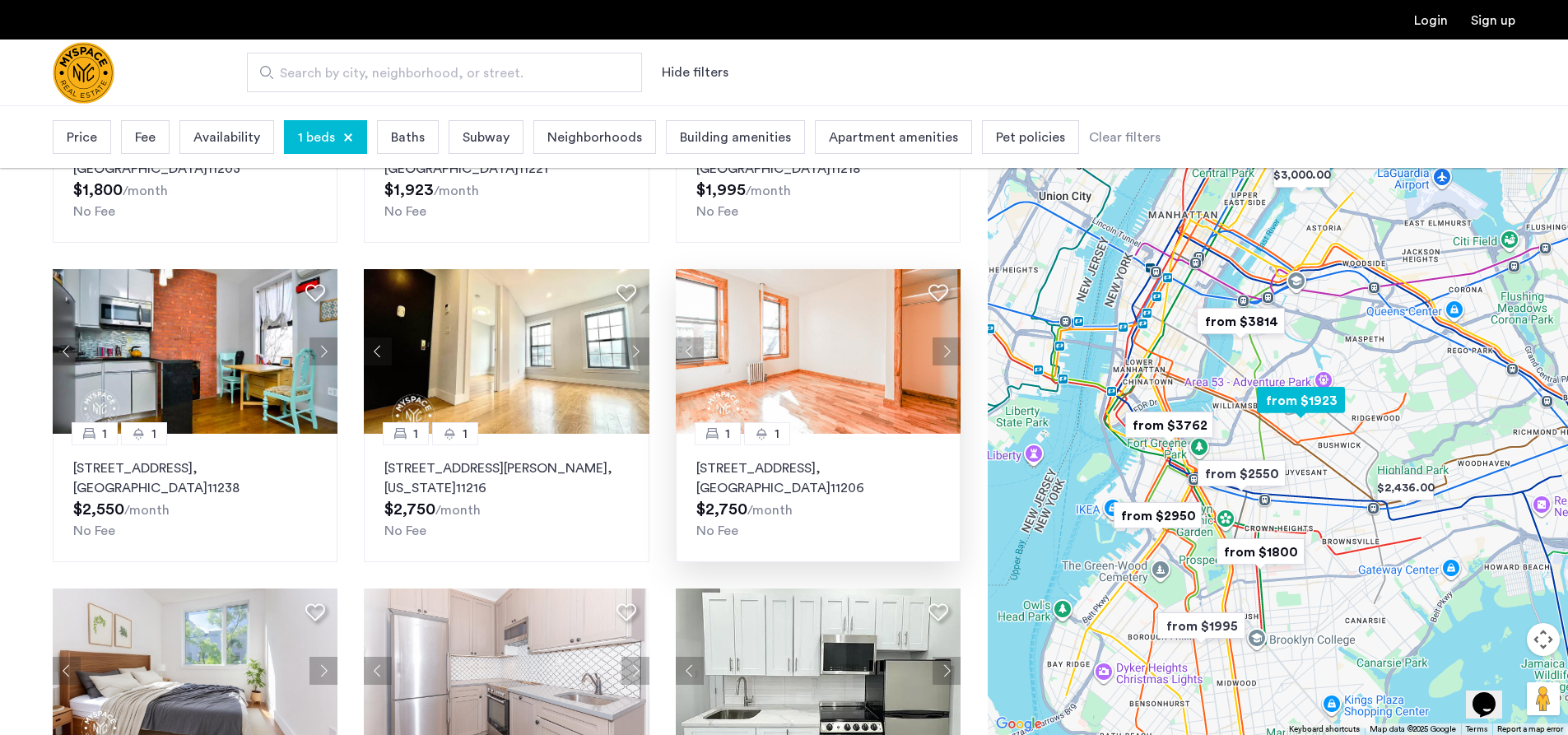
click at [944, 352] on button "Next apartment" at bounding box center [946, 351] width 28 height 28
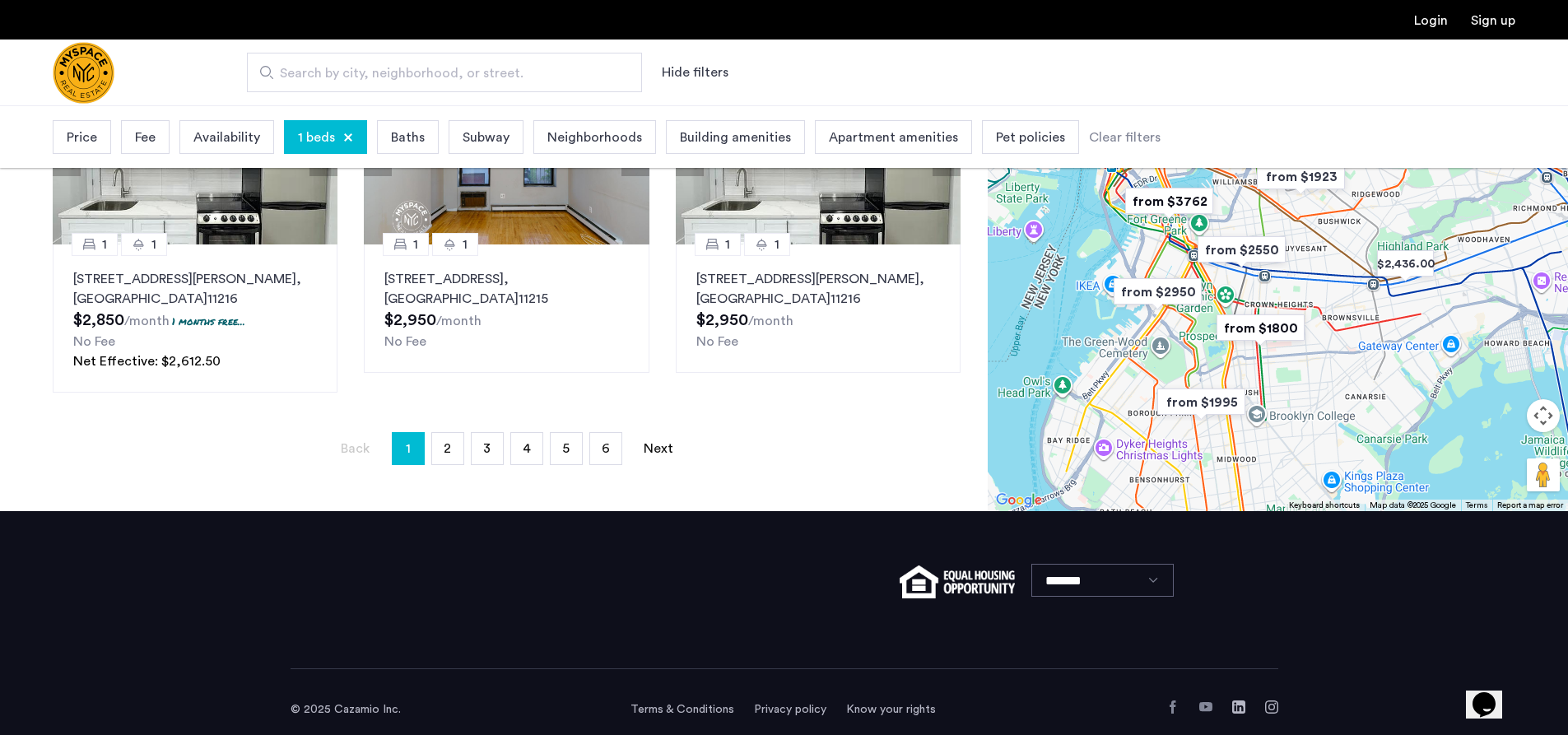
scroll to position [1172, 0]
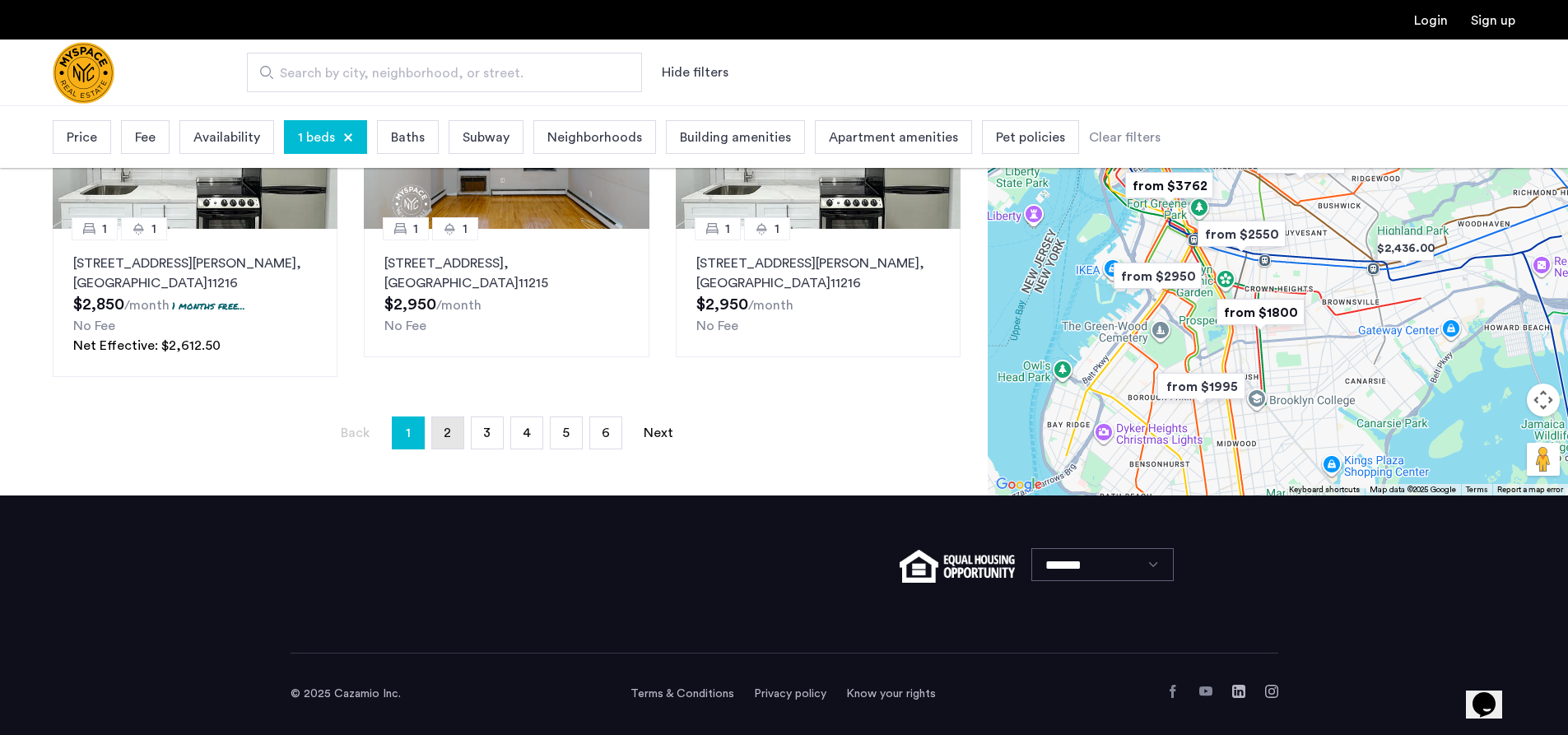
click at [447, 430] on span "2" at bounding box center [447, 432] width 7 height 14
